Goal: Task Accomplishment & Management: Manage account settings

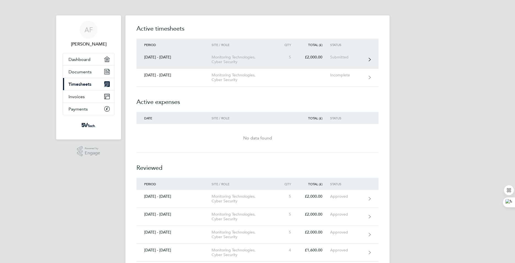
click at [368, 59] on link "[DATE] - [DATE] Monitoring Technologies, Cyber Security 5 £2,000.00 Submitted" at bounding box center [258, 60] width 242 height 18
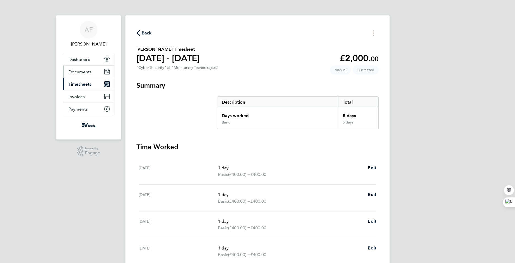
click at [84, 71] on span "Documents" at bounding box center [80, 71] width 23 height 5
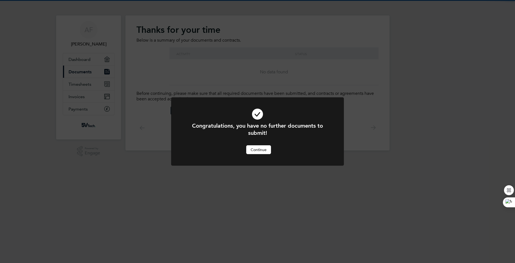
click at [82, 87] on div "Congratulations, you have no further documents to submit! Cancel Continue" at bounding box center [257, 131] width 515 height 263
click at [256, 152] on button "Continue" at bounding box center [258, 149] width 25 height 9
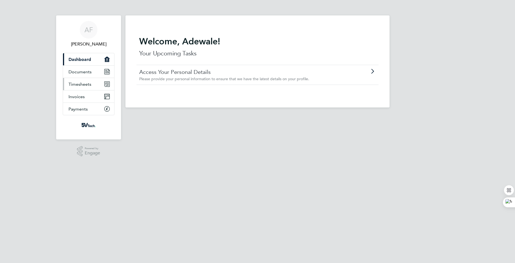
click at [82, 85] on span "Timesheets" at bounding box center [80, 83] width 23 height 5
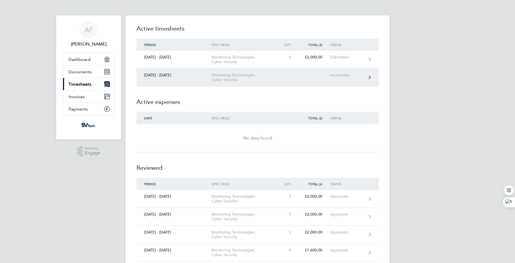
click at [369, 78] on icon at bounding box center [370, 77] width 2 height 4
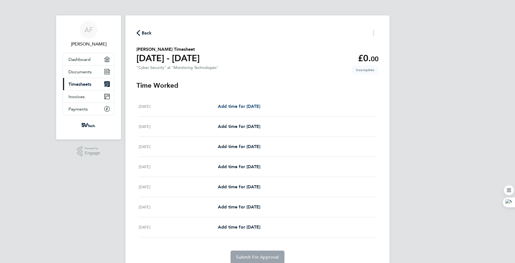
click at [234, 106] on span "Add time for Mon 29 Sep" at bounding box center [239, 105] width 42 height 5
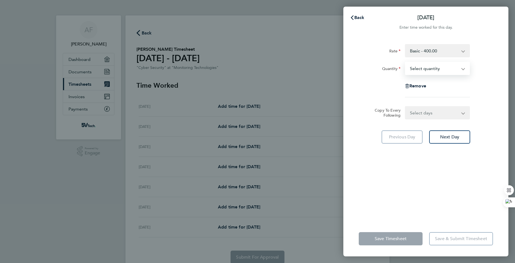
click at [462, 70] on select "Select quantity 0.5 1" at bounding box center [434, 68] width 57 height 12
select select "1"
click at [406, 62] on select "Select quantity 0.5 1" at bounding box center [434, 68] width 57 height 12
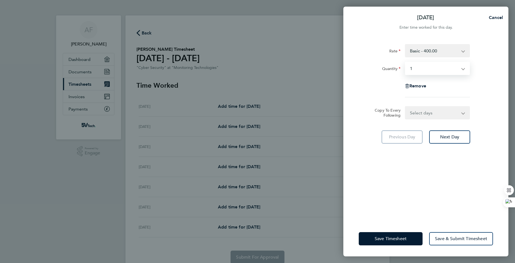
click at [460, 114] on select "Select days Day Weekday (Mon-Fri) Weekend (Sat-Sun) Tuesday Wednesday Thursday …" at bounding box center [435, 113] width 58 height 12
select select "WEEKDAY"
click at [406, 107] on select "Select days Day Weekday (Mon-Fri) Weekend (Sat-Sun) Tuesday Wednesday Thursday …" at bounding box center [435, 113] width 58 height 12
select select "2025-10-05"
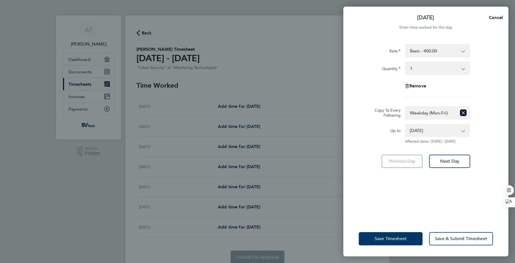
click at [396, 238] on span "Save Timesheet" at bounding box center [391, 239] width 32 height 6
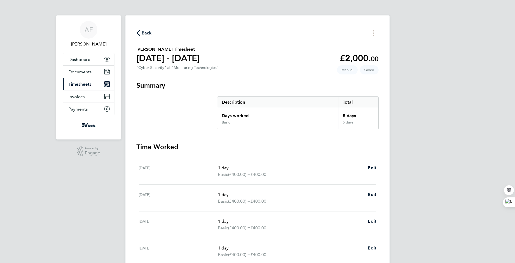
click at [139, 32] on icon "button" at bounding box center [139, 33] width 4 height 6
